Goal: Task Accomplishment & Management: Manage account settings

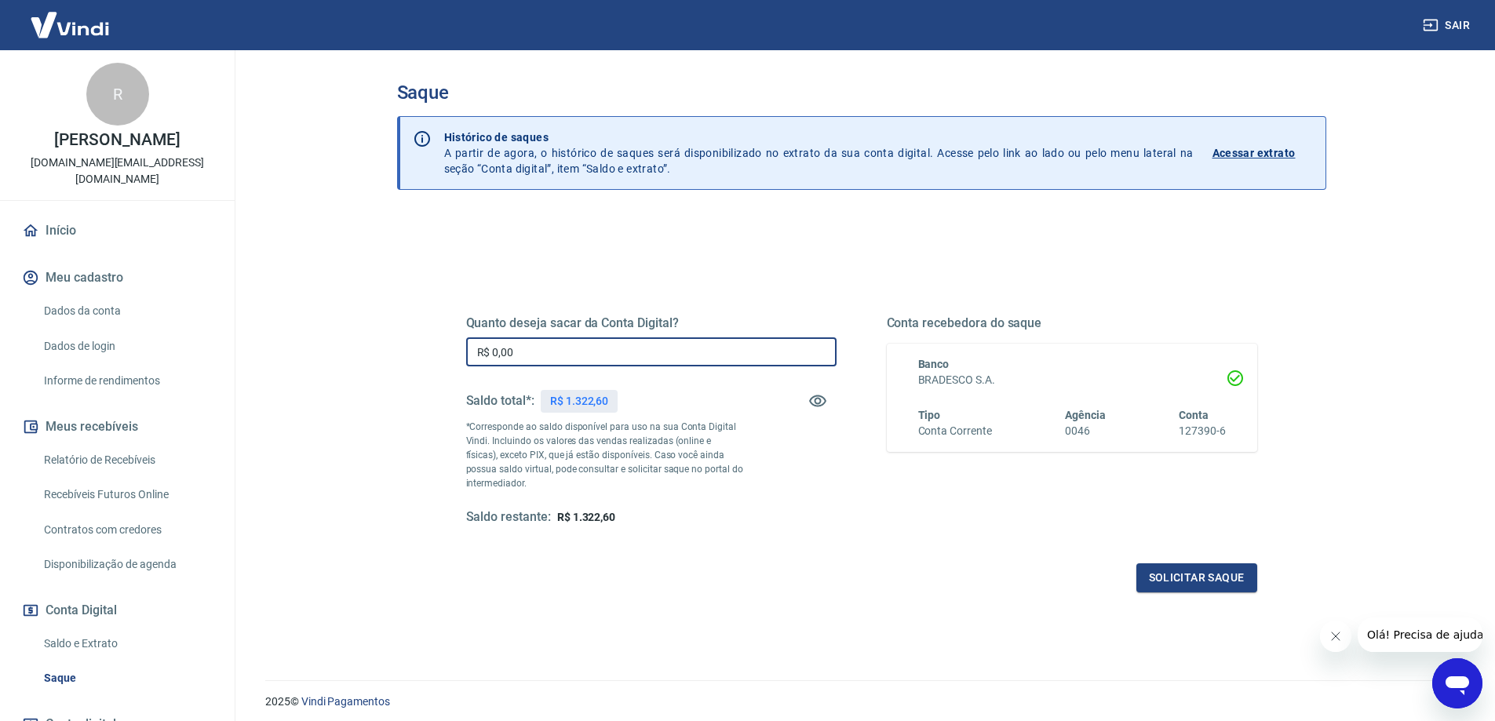
drag, startPoint x: 582, startPoint y: 350, endPoint x: 437, endPoint y: 346, distance: 144.5
click at [437, 346] on div "Quanto deseja sacar da Conta Digital? R$ 0,00 ​ Saldo total*: R$ 1.322,60 *Corr…" at bounding box center [862, 428] width 867 height 365
type input "R$ 1.000,00"
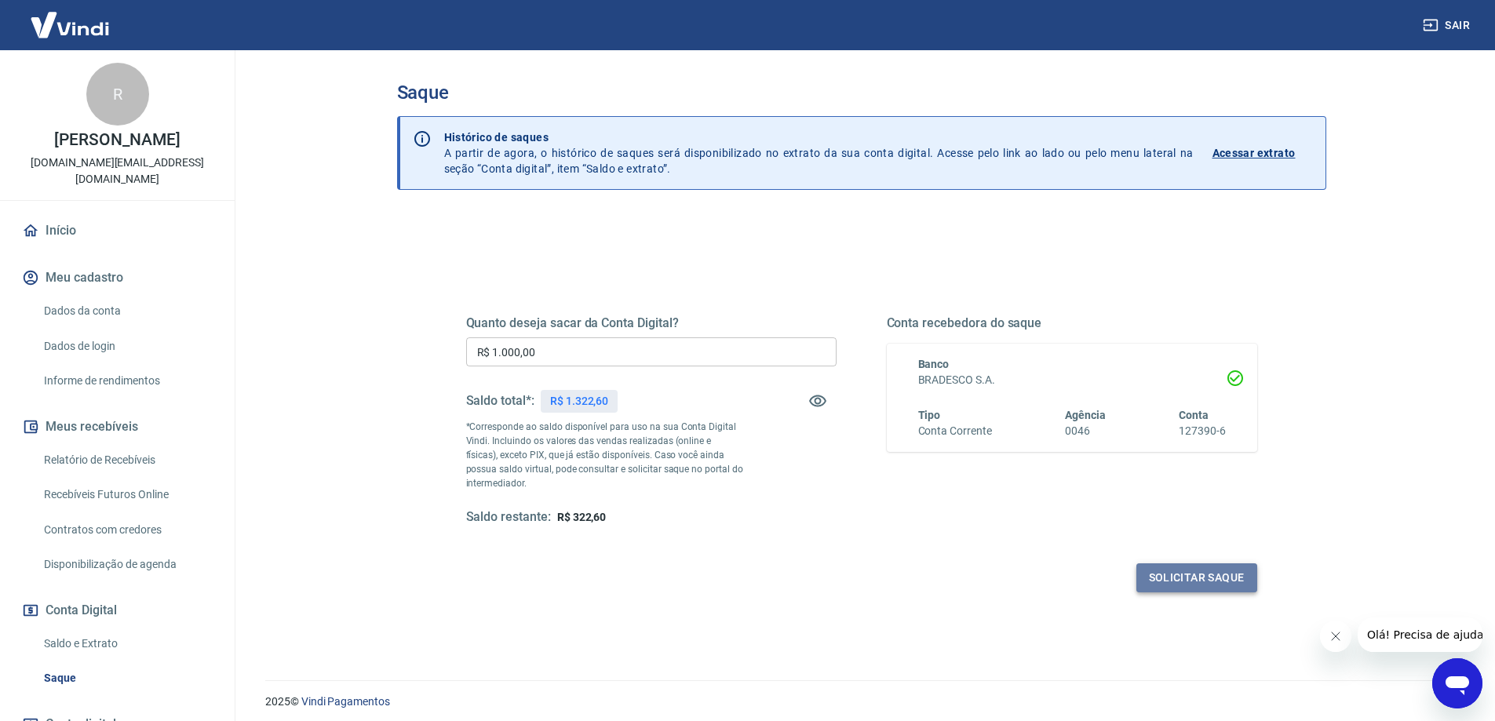
click at [1207, 578] on button "Solicitar saque" at bounding box center [1197, 578] width 121 height 29
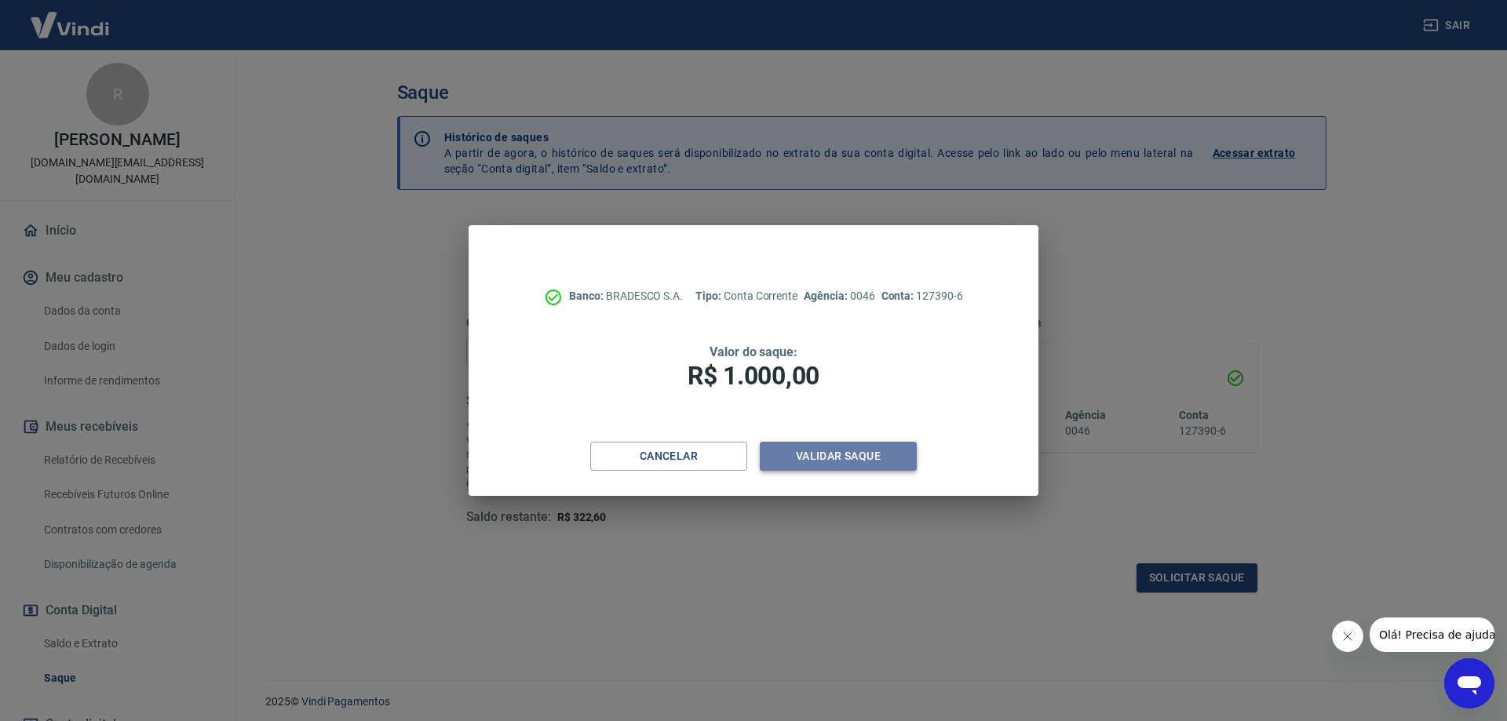
click at [830, 446] on button "Validar saque" at bounding box center [838, 456] width 157 height 29
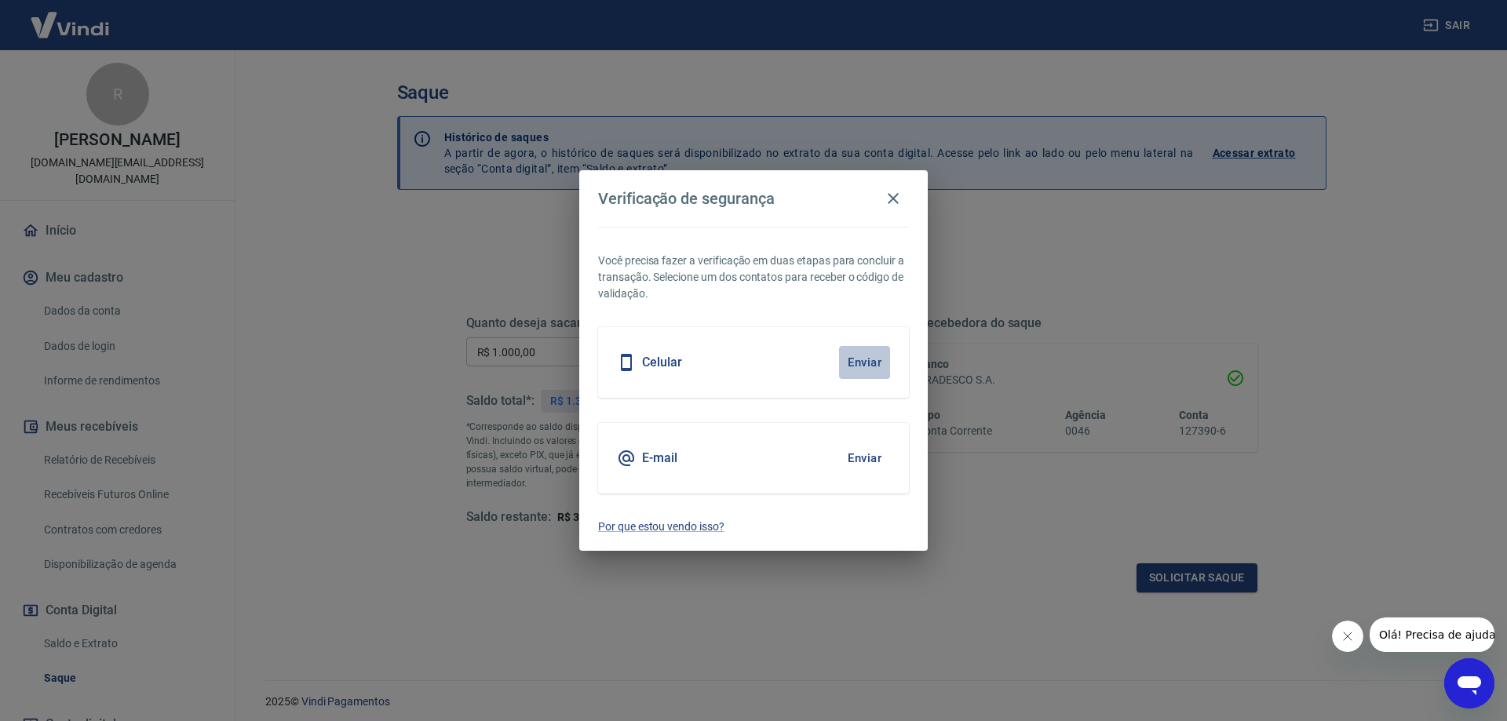
click at [871, 363] on button "Enviar" at bounding box center [864, 362] width 51 height 33
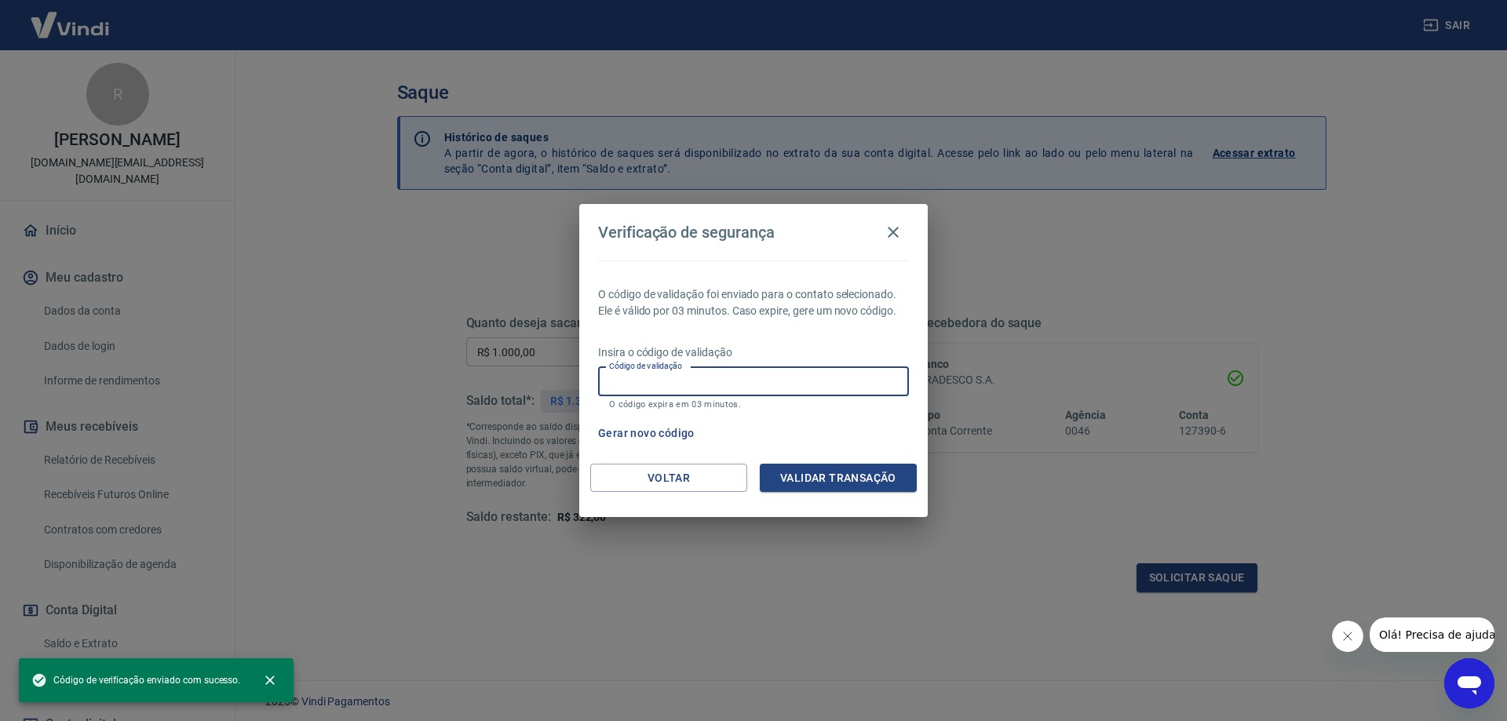
click at [762, 386] on input "Código de validação" at bounding box center [753, 381] width 311 height 29
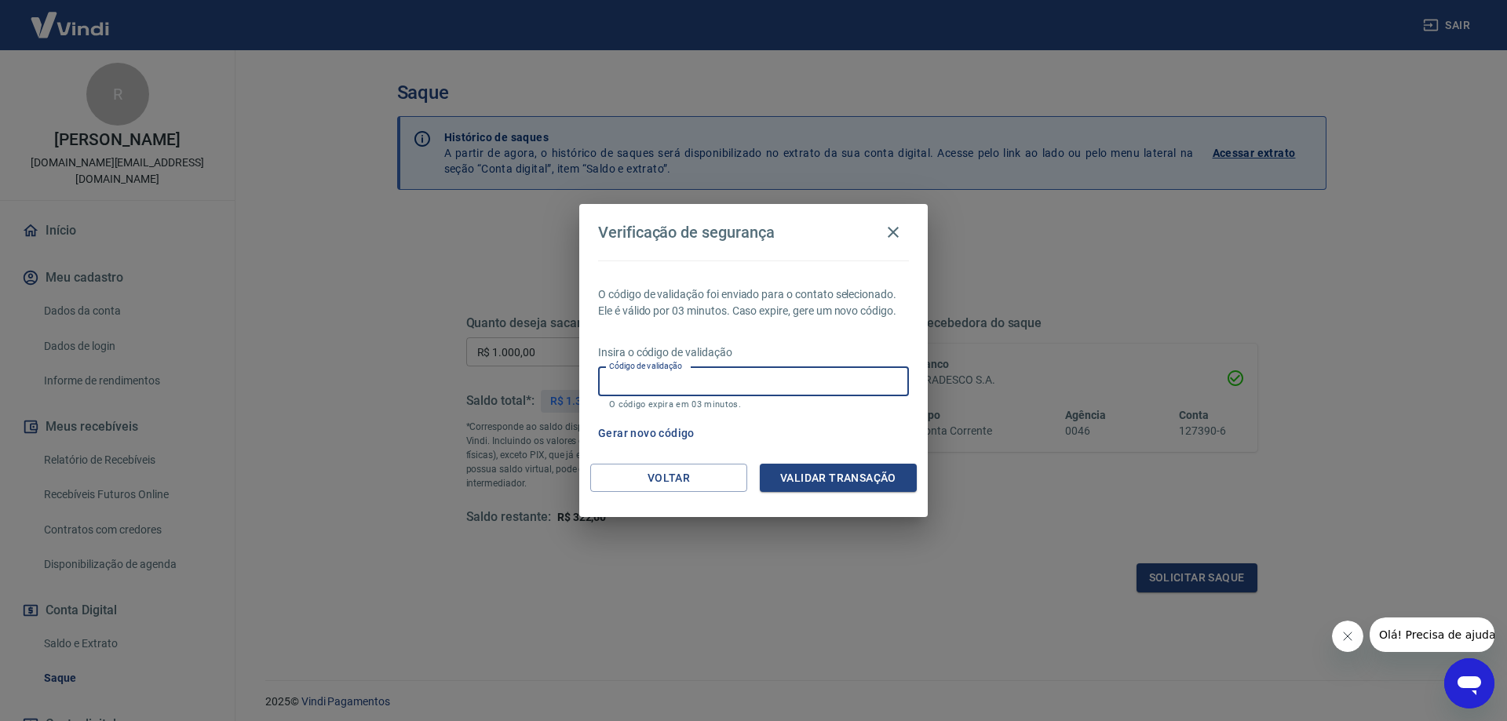
click at [761, 386] on input "Código de validação" at bounding box center [753, 381] width 311 height 29
drag, startPoint x: 814, startPoint y: 442, endPoint x: 824, endPoint y: 436, distance: 11.6
click at [816, 443] on div "Gerar novo código" at bounding box center [750, 433] width 317 height 29
click at [712, 378] on input "Código de validação" at bounding box center [753, 381] width 311 height 29
click at [712, 376] on input "Código de validação" at bounding box center [753, 381] width 311 height 29
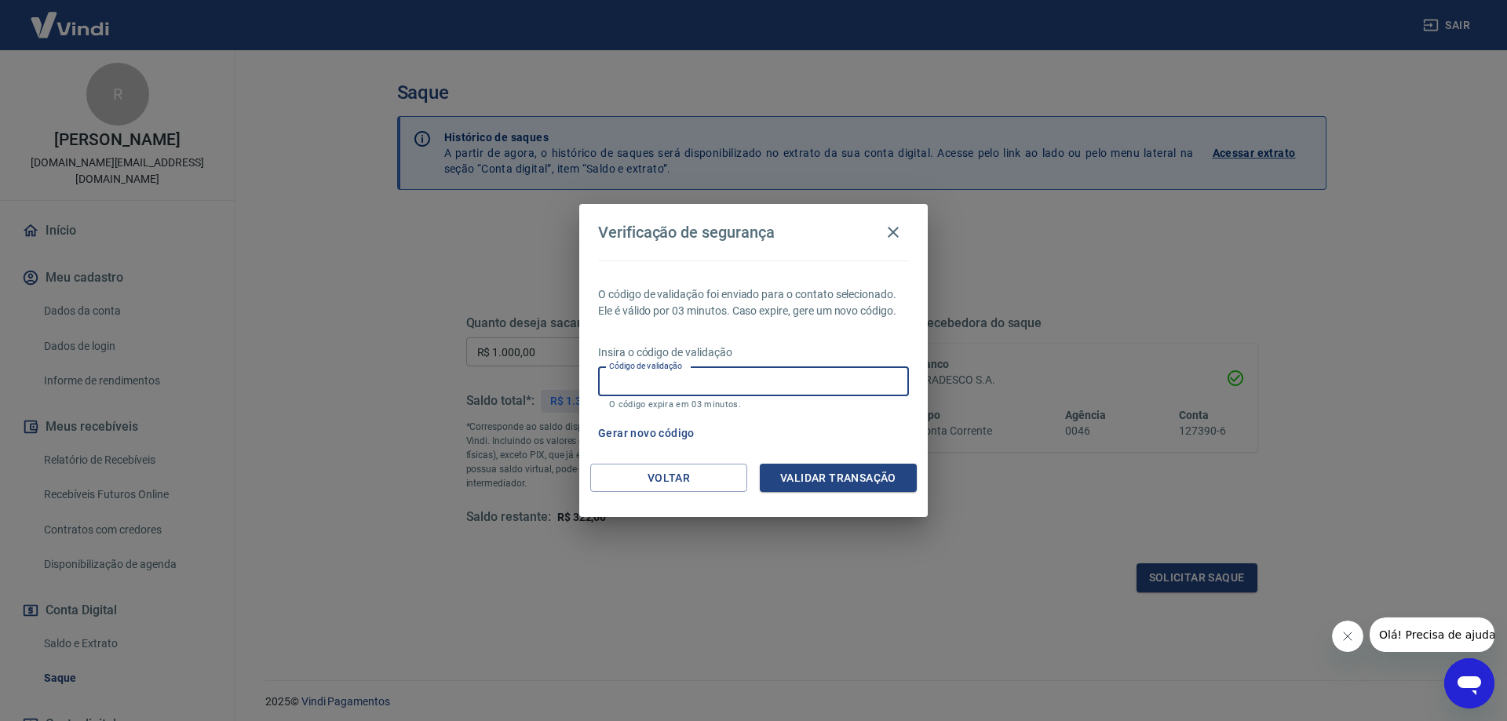
click at [848, 429] on div "Gerar novo código" at bounding box center [750, 433] width 317 height 29
click at [626, 384] on input "Código de validação" at bounding box center [753, 381] width 311 height 29
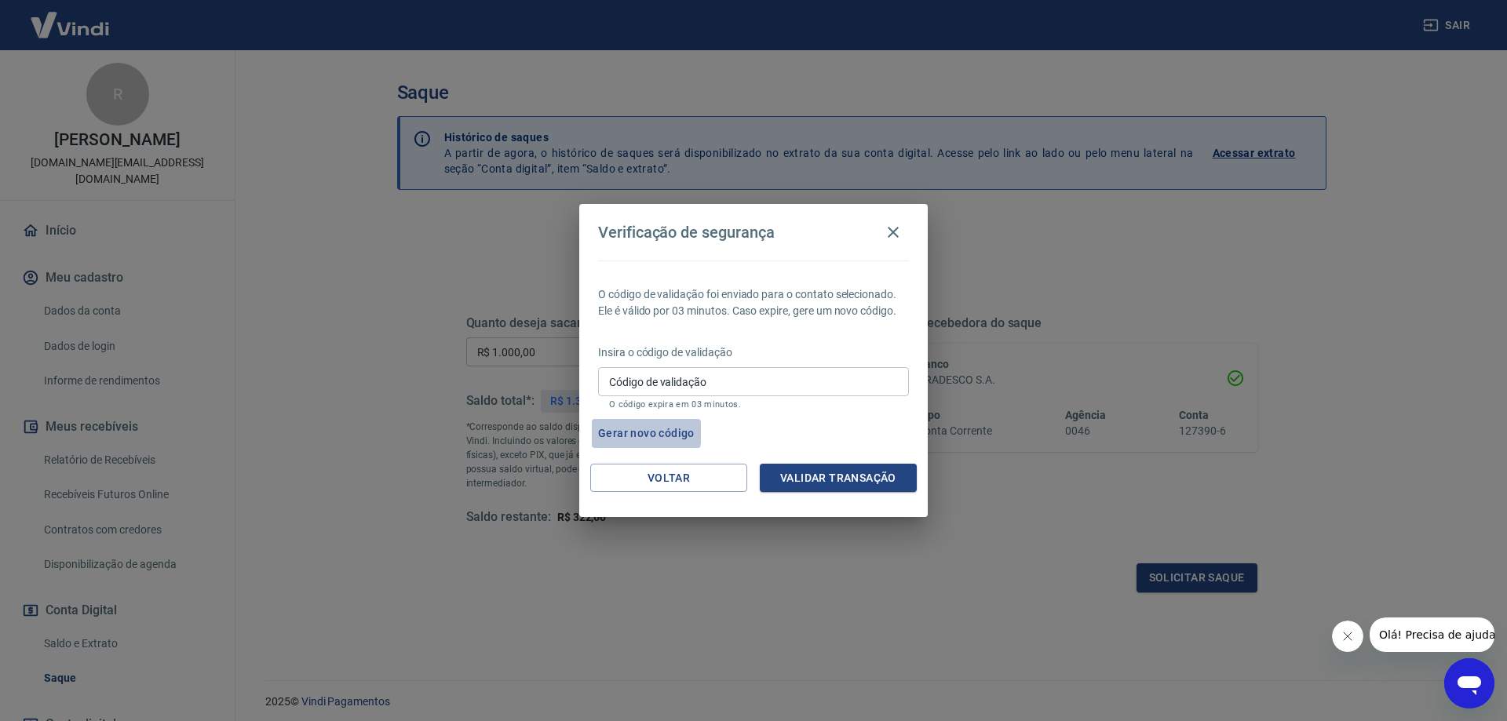
click at [629, 433] on button "Gerar novo código" at bounding box center [646, 433] width 109 height 29
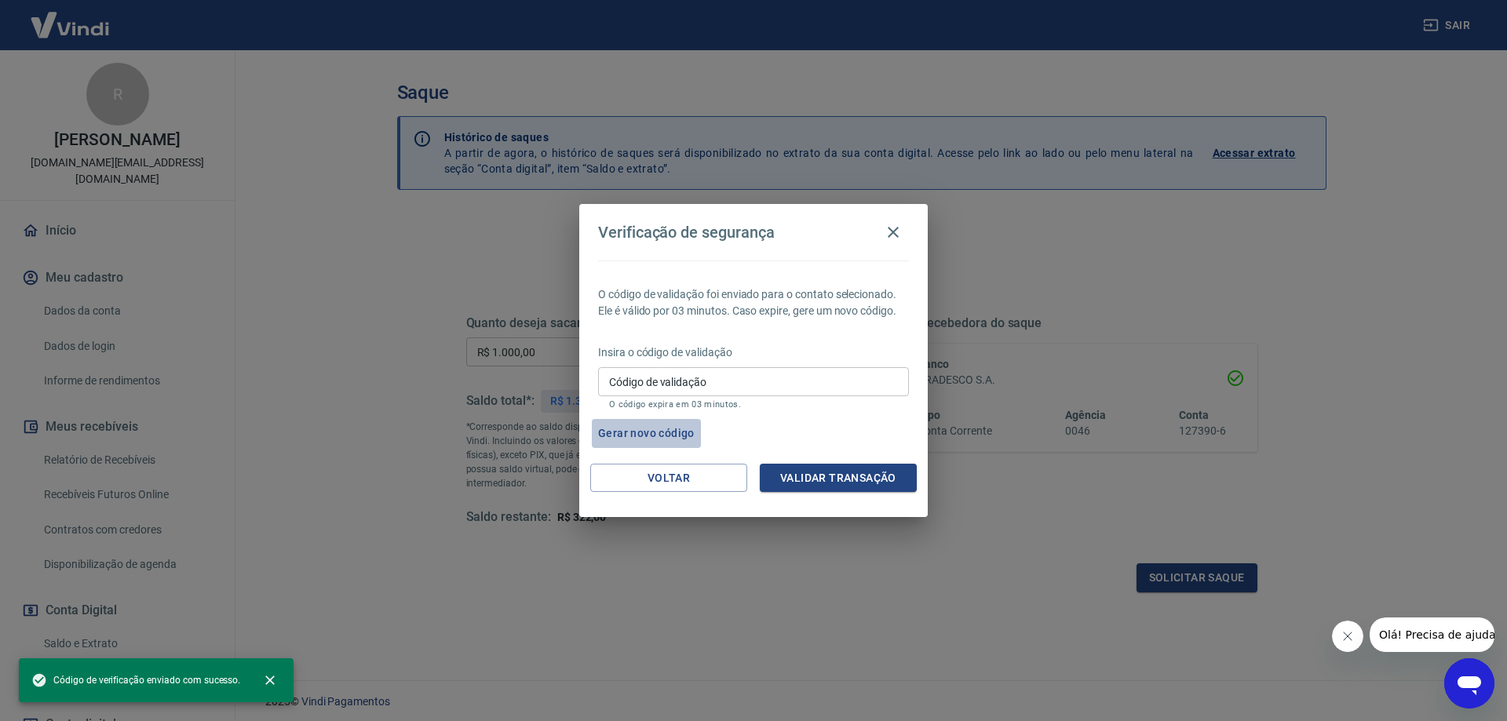
click at [650, 431] on button "Gerar novo código" at bounding box center [646, 433] width 109 height 29
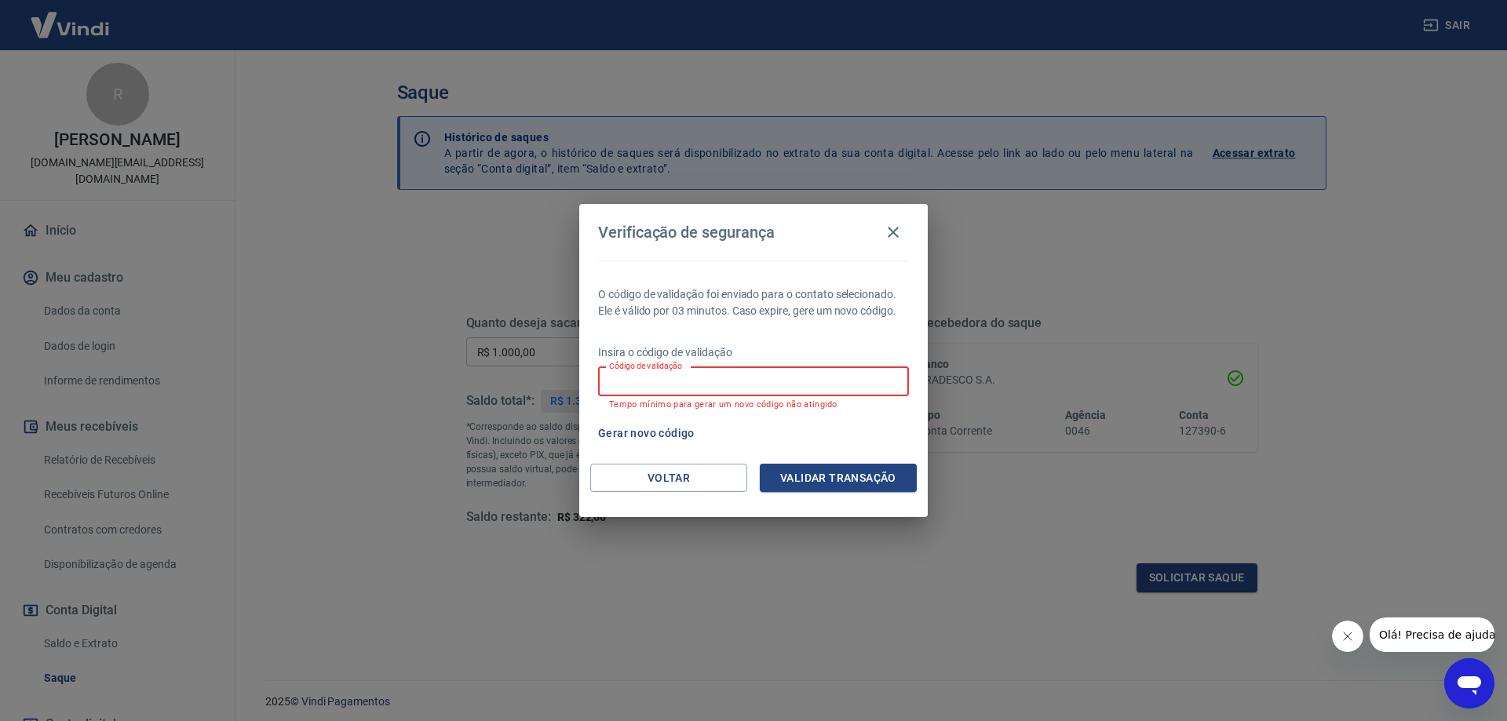
click at [704, 374] on input "Código de validação" at bounding box center [753, 381] width 311 height 29
click at [655, 474] on button "Voltar" at bounding box center [668, 478] width 157 height 29
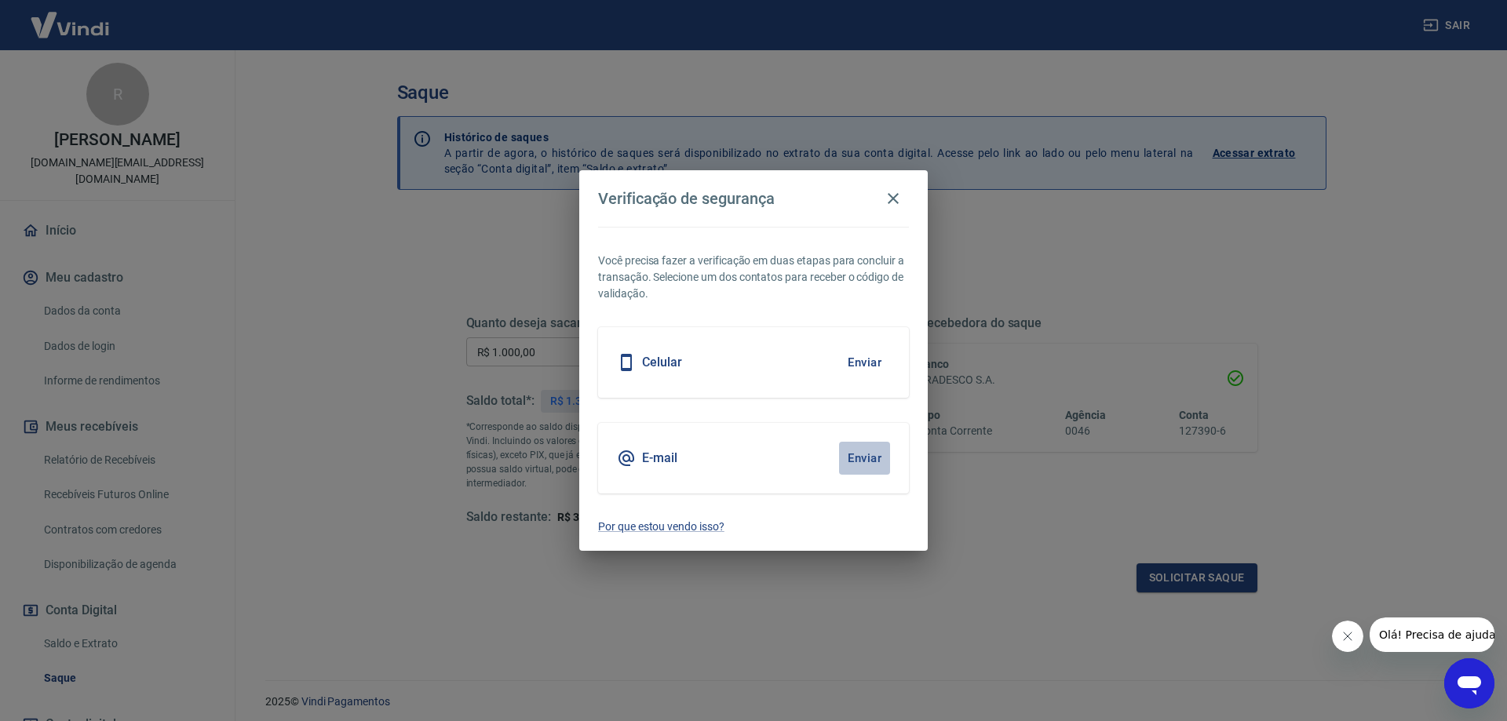
click at [857, 457] on button "Enviar" at bounding box center [864, 458] width 51 height 33
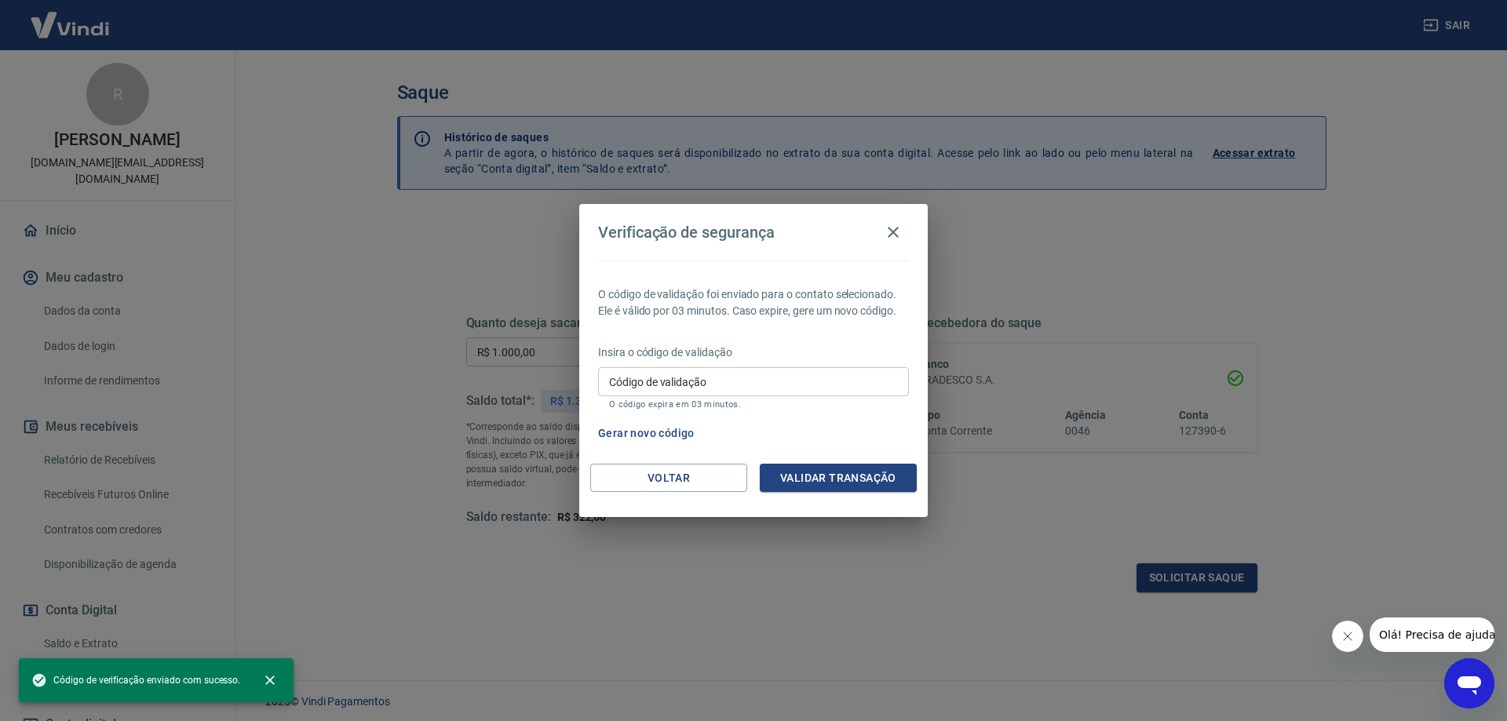
click at [716, 384] on input "Código de validação" at bounding box center [753, 381] width 311 height 29
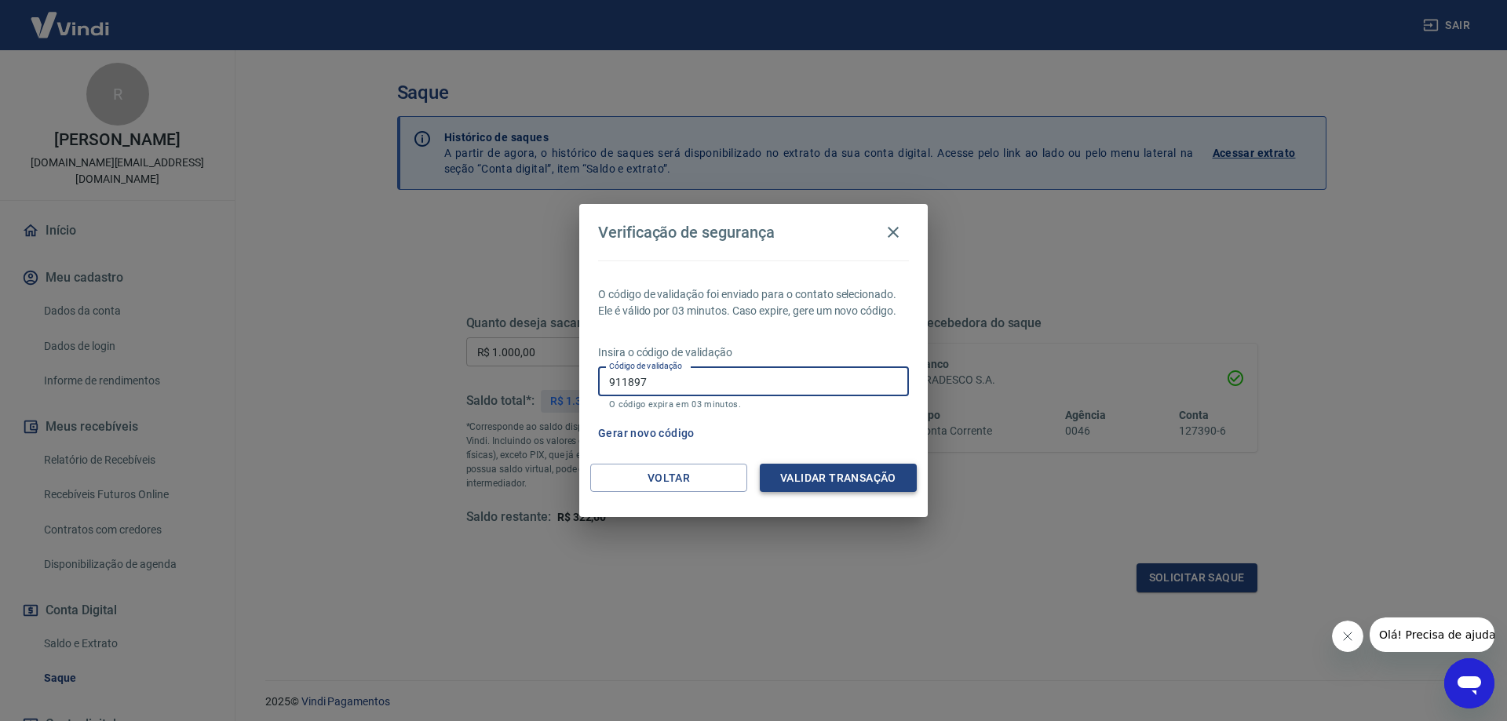
type input "911897"
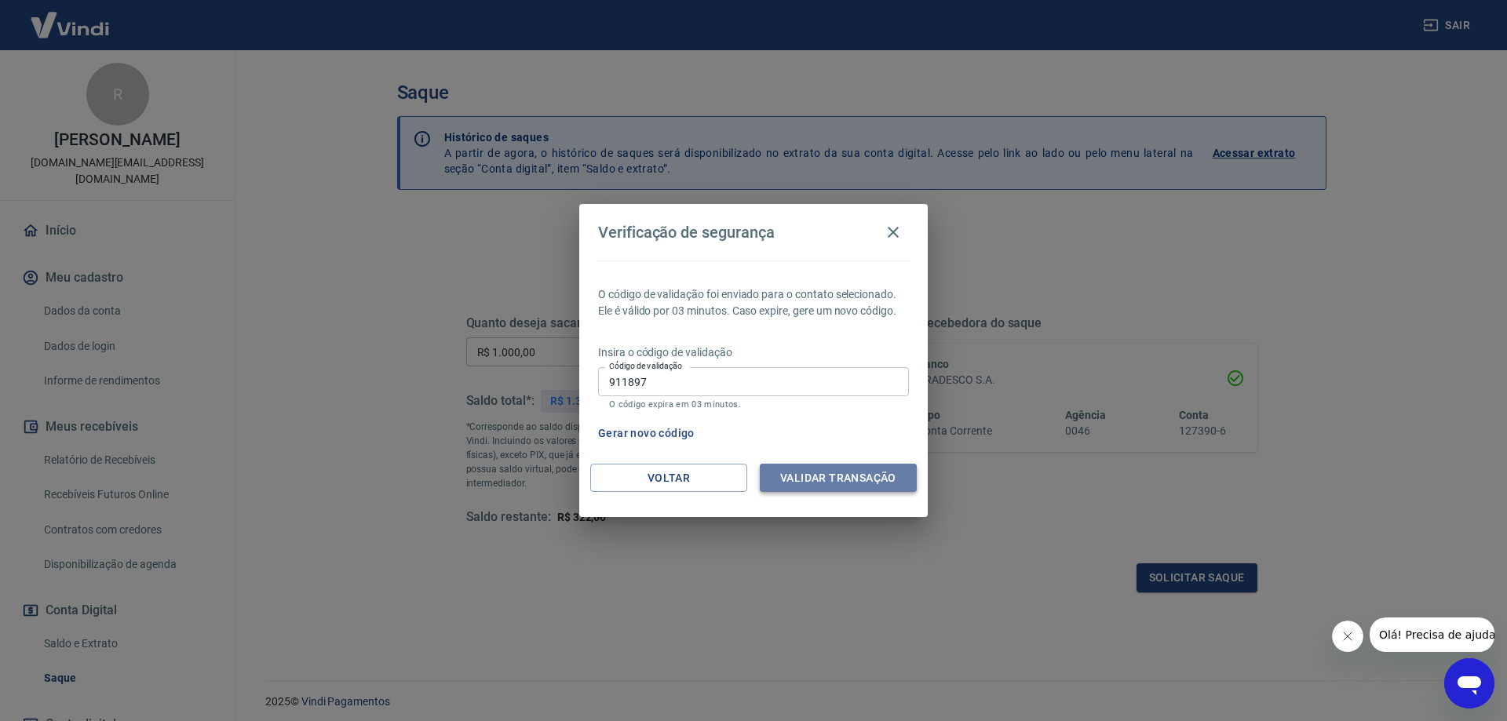
click at [824, 478] on button "Validar transação" at bounding box center [838, 478] width 157 height 29
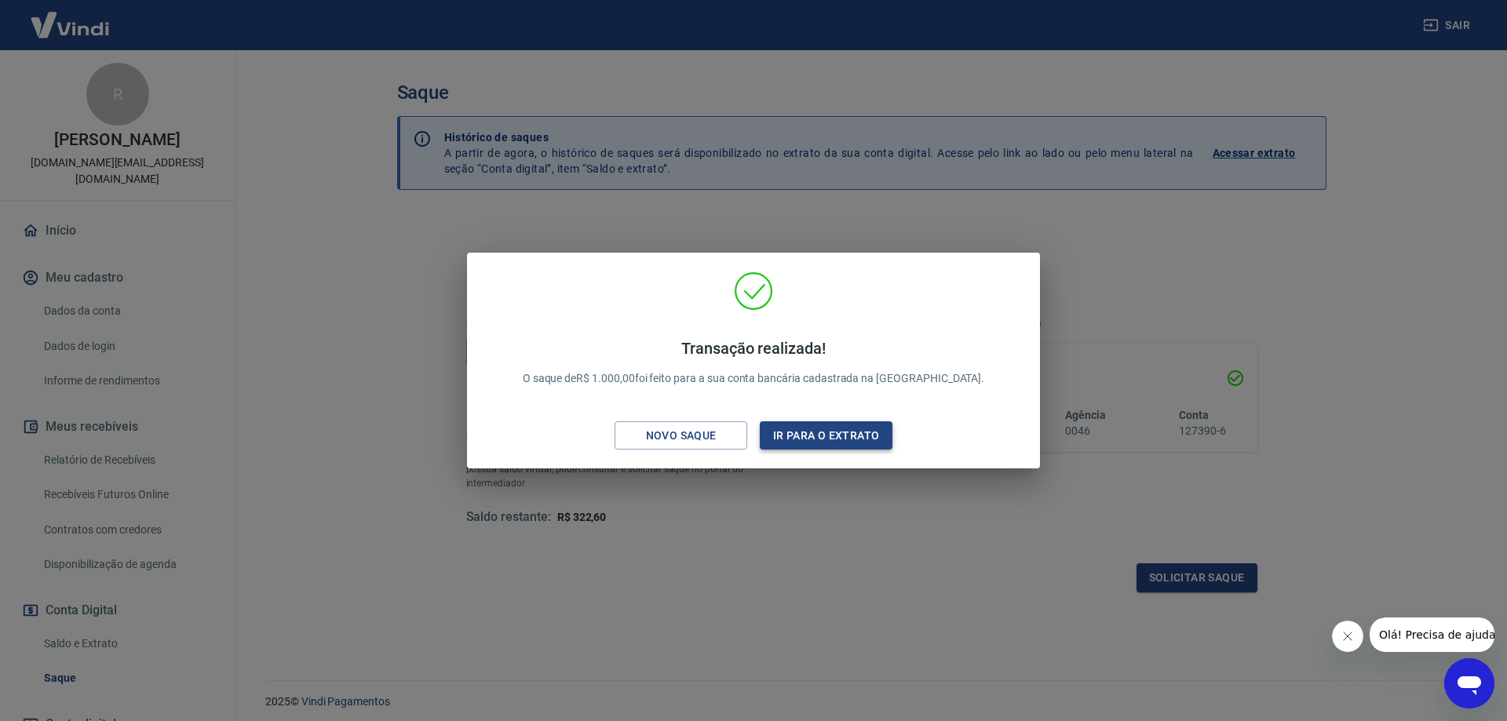
click at [803, 434] on button "Ir para o extrato" at bounding box center [826, 436] width 133 height 29
